Goal: Complete application form

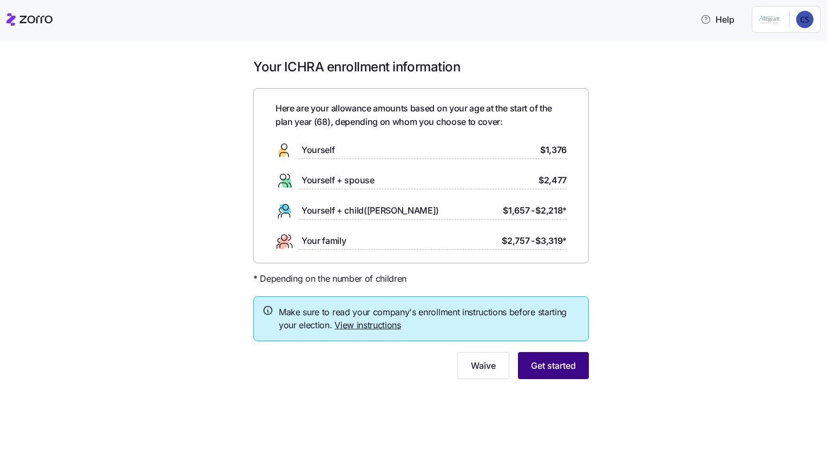
click at [568, 374] on button "Get started" at bounding box center [553, 365] width 71 height 27
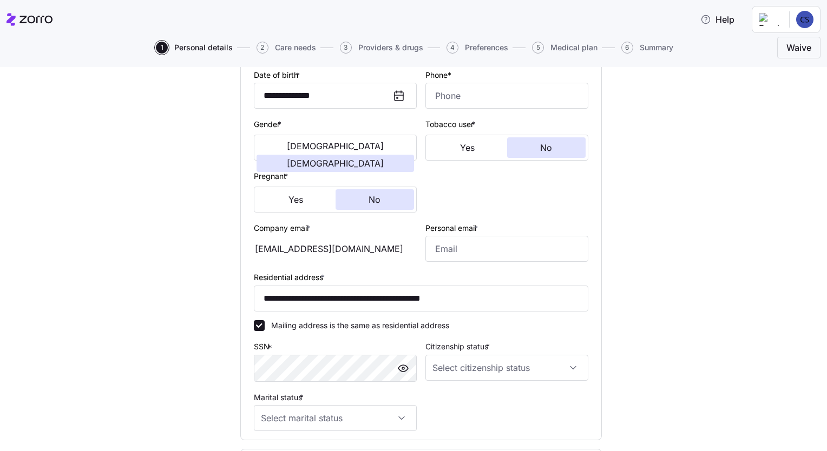
scroll to position [216, 0]
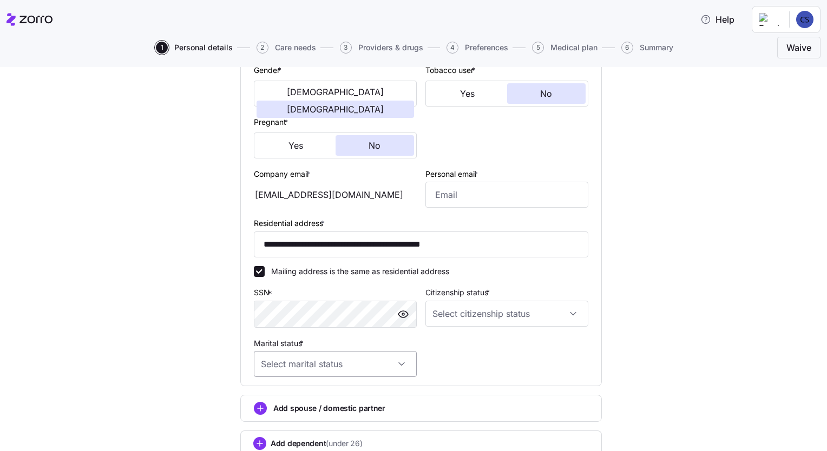
click at [397, 365] on input "Marital status *" at bounding box center [335, 364] width 163 height 26
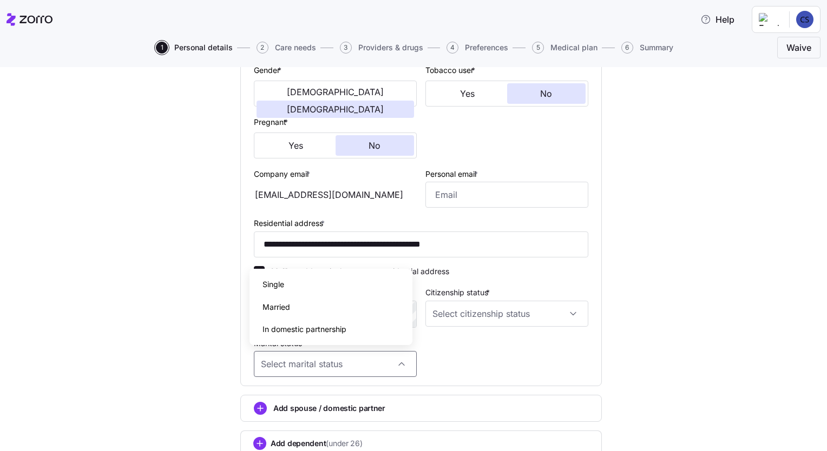
click at [295, 285] on div "Single" at bounding box center [331, 284] width 154 height 23
type input "Single"
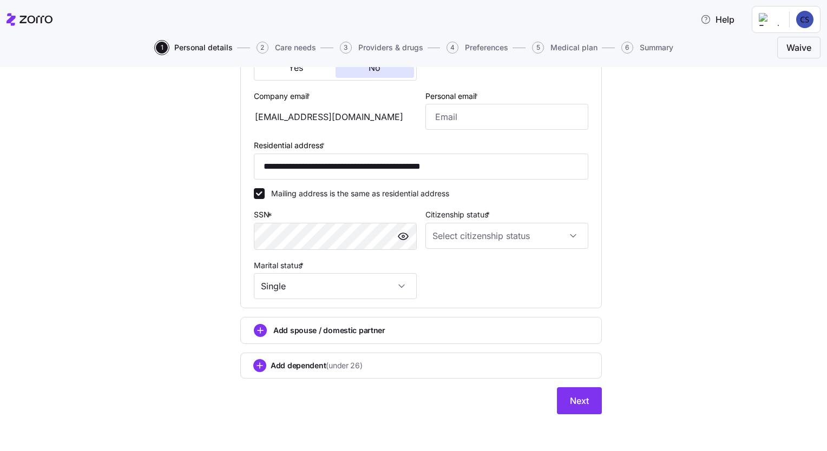
scroll to position [240, 0]
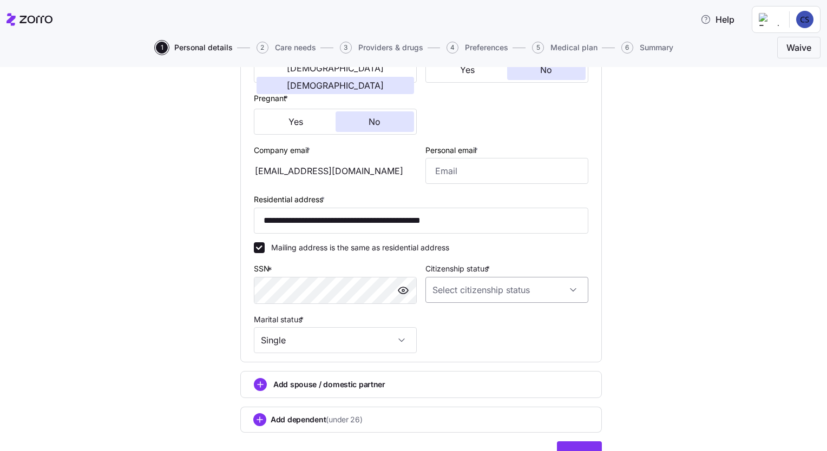
click at [567, 289] on input "Citizenship status *" at bounding box center [506, 290] width 163 height 26
click at [458, 321] on span "US citizen" at bounding box center [489, 321] width 110 height 12
type input "US citizen"
click at [429, 170] on input "Personal email *" at bounding box center [506, 171] width 163 height 26
type input "csizemore1982@gmail.com"
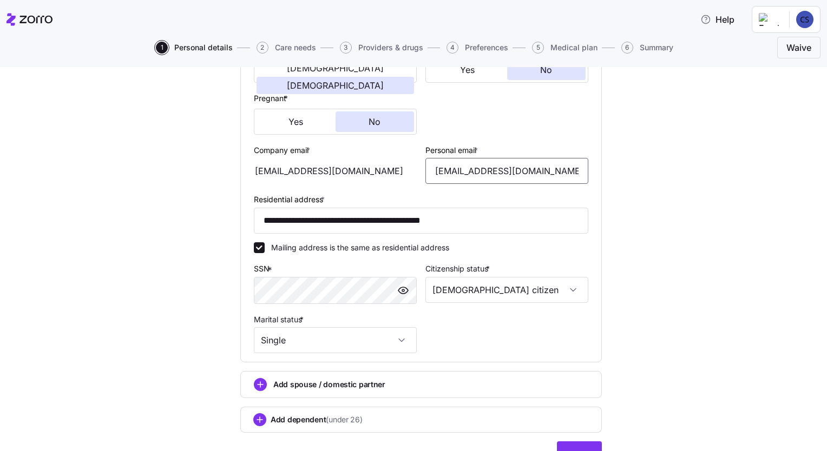
scroll to position [294, 0]
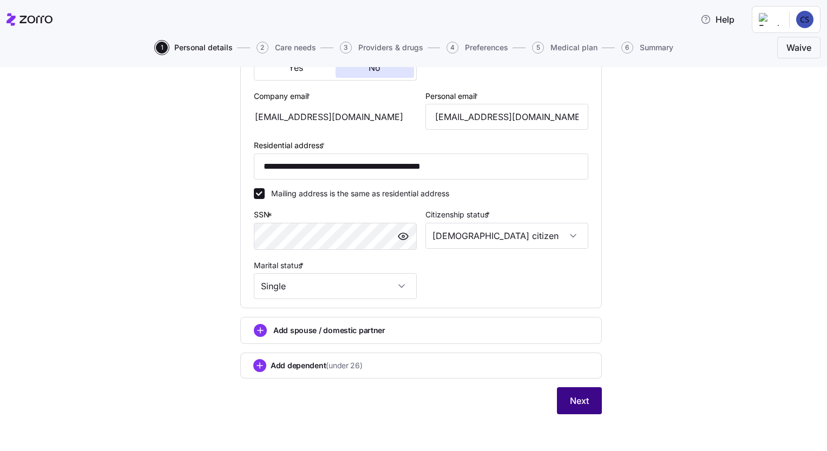
click at [576, 397] on span "Next" at bounding box center [579, 400] width 19 height 13
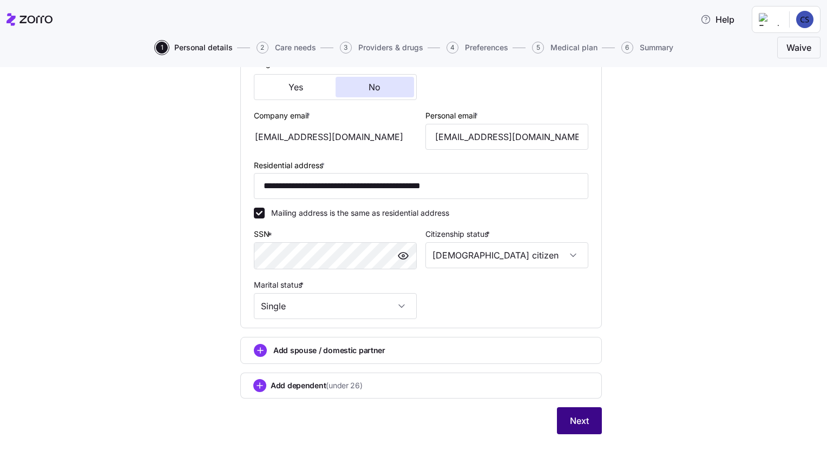
scroll to position [314, 0]
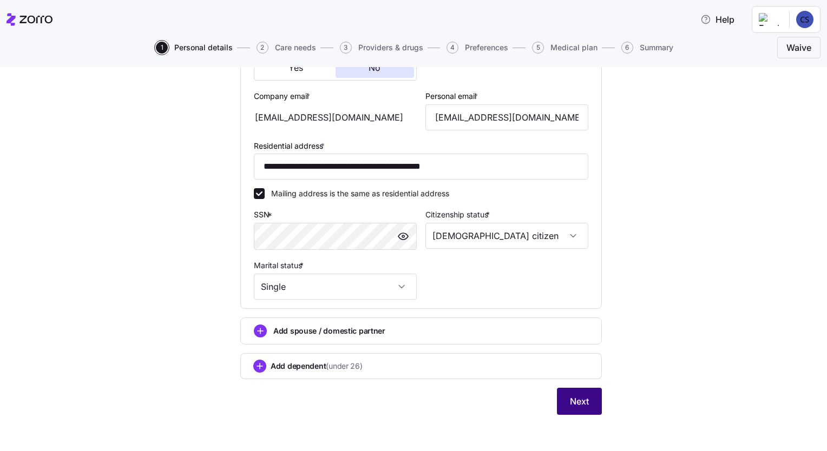
click at [576, 401] on span "Next" at bounding box center [579, 401] width 19 height 13
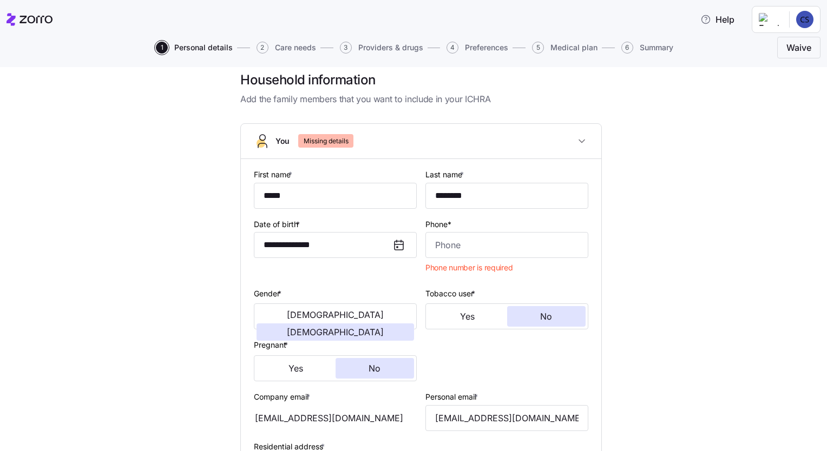
scroll to position [0, 0]
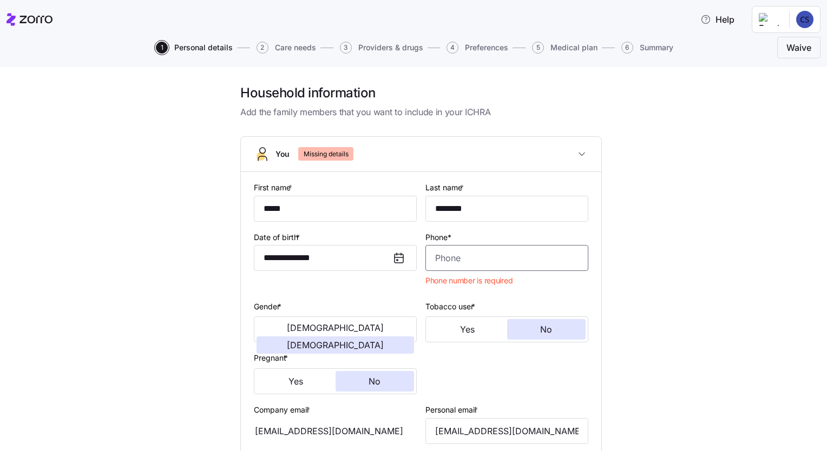
click at [430, 256] on input "Phone*" at bounding box center [506, 258] width 163 height 26
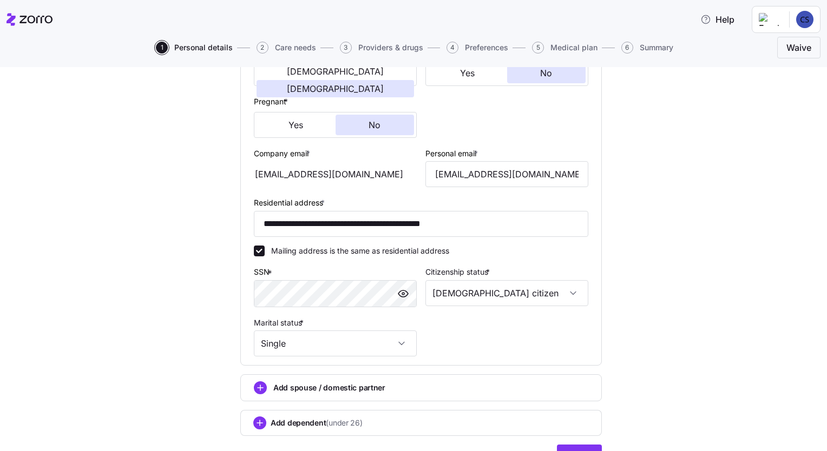
scroll to position [271, 0]
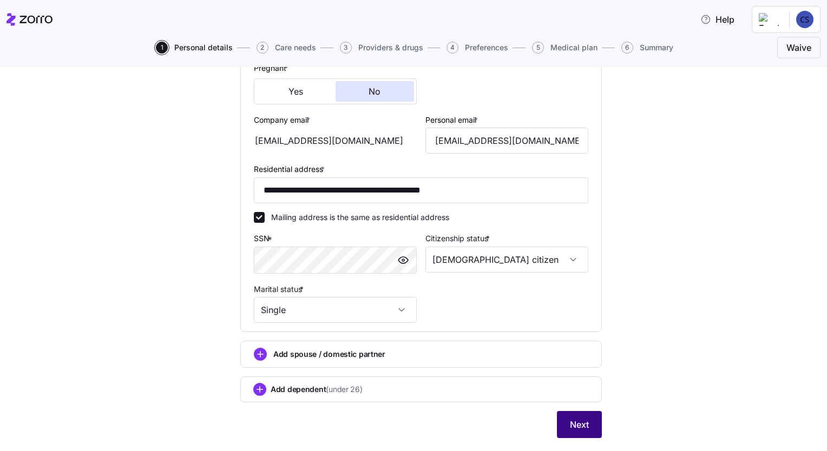
type input "(706) 536-7379"
click at [578, 423] on span "Next" at bounding box center [579, 424] width 19 height 13
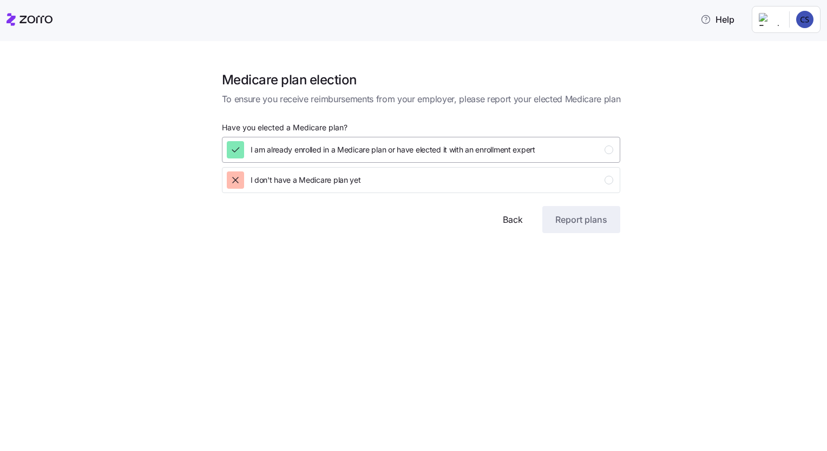
click at [571, 153] on div "I am already enrolled in a Medicare plan or have elected it with an enrollment …" at bounding box center [420, 149] width 387 height 17
click at [572, 223] on span "Report plans" at bounding box center [581, 219] width 52 height 13
